Goal: Task Accomplishment & Management: Manage account settings

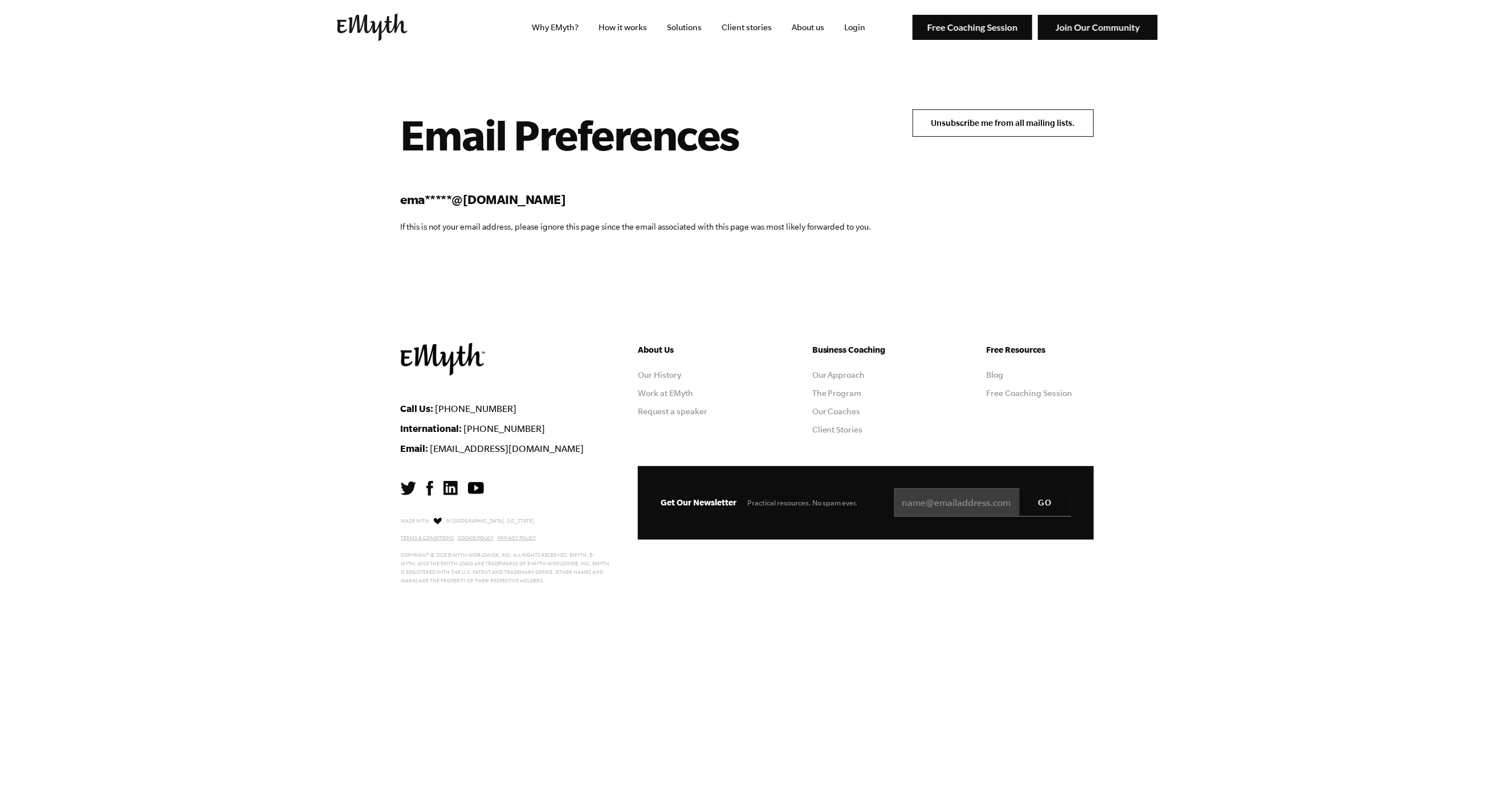
click at [1016, 121] on input "Unsubscribe me from all mailing lists." at bounding box center [1003, 123] width 181 height 27
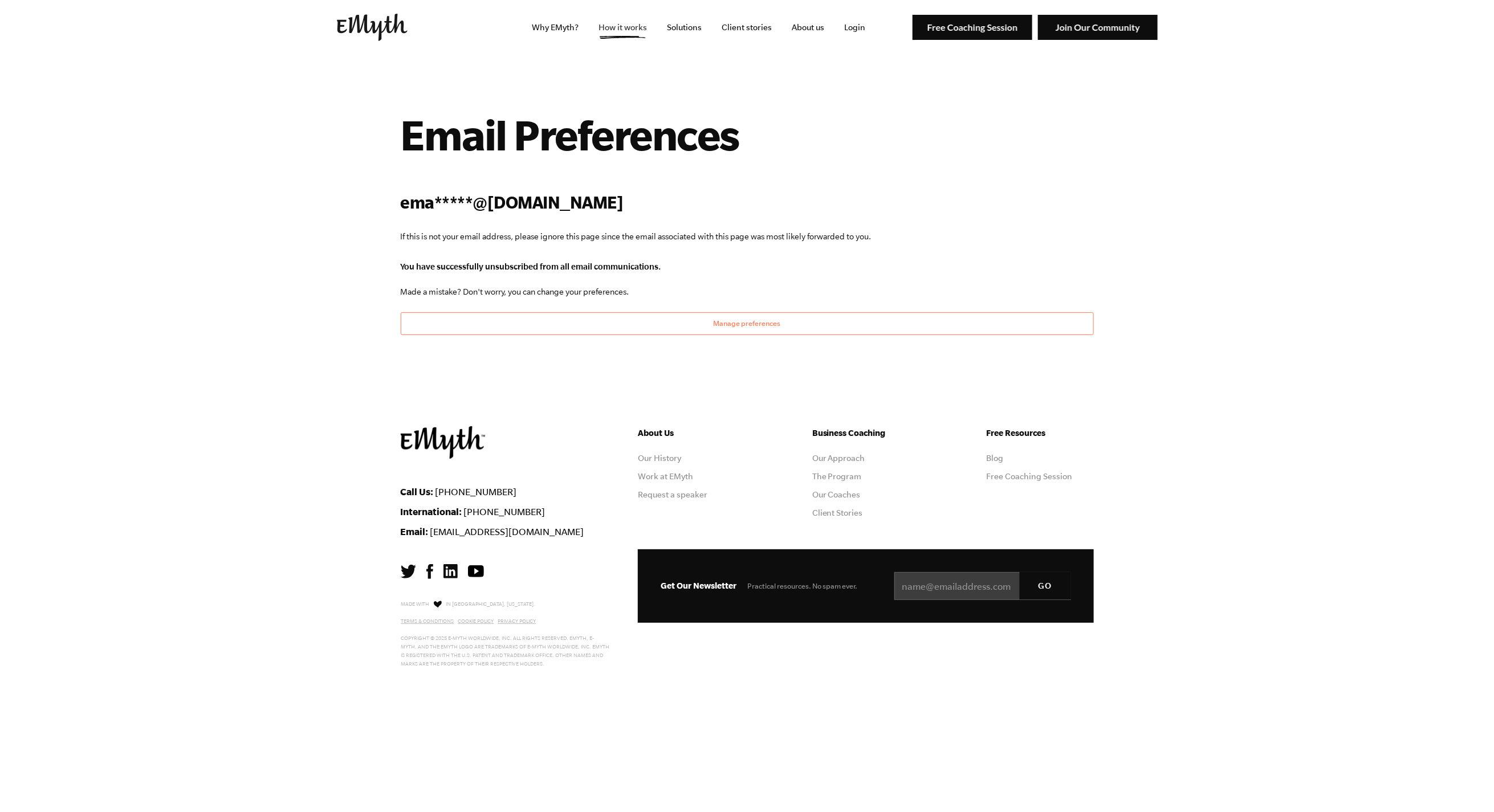
click at [635, 32] on link "How it works" at bounding box center [622, 27] width 66 height 54
